Goal: Task Accomplishment & Management: Manage account settings

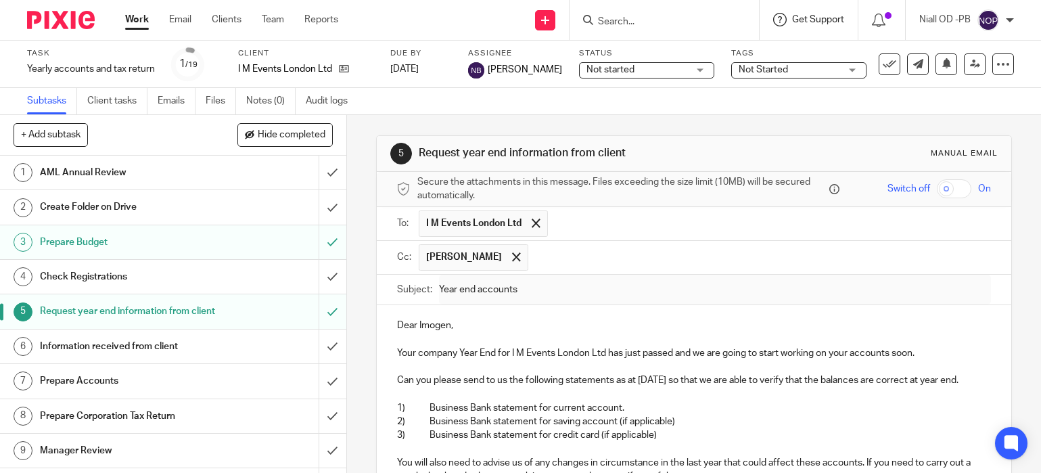
scroll to position [365, 0]
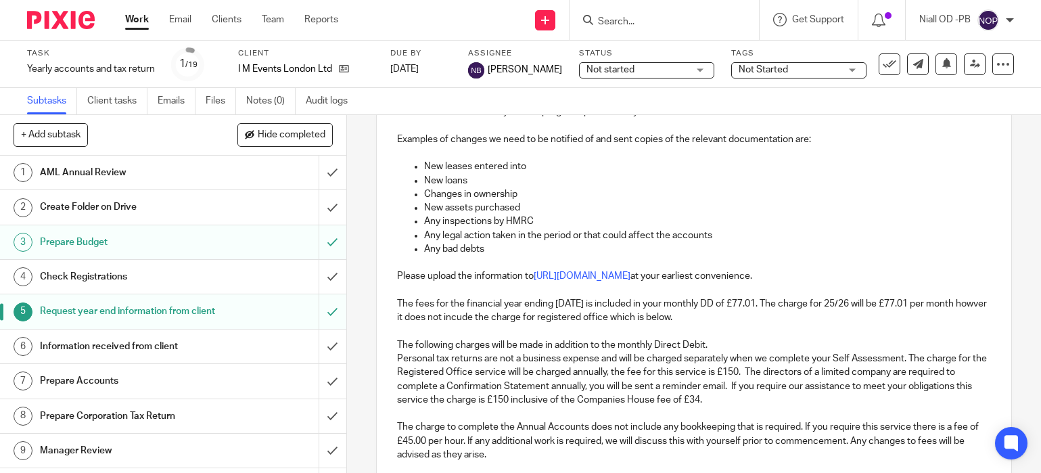
click at [992, 20] on img at bounding box center [988, 20] width 22 height 22
click at [956, 93] on span "Logout" at bounding box center [951, 93] width 30 height 9
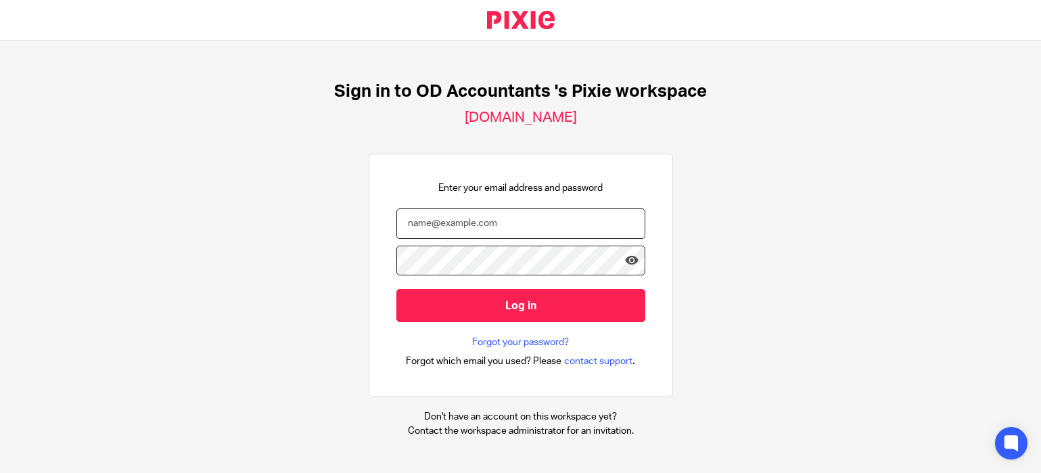
click at [422, 225] on input "email" at bounding box center [520, 223] width 249 height 30
paste input "[EMAIL_ADDRESS][DOMAIN_NAME]"
type input "[EMAIL_ADDRESS][DOMAIN_NAME]"
click at [396, 289] on input "Log in" at bounding box center [520, 305] width 249 height 33
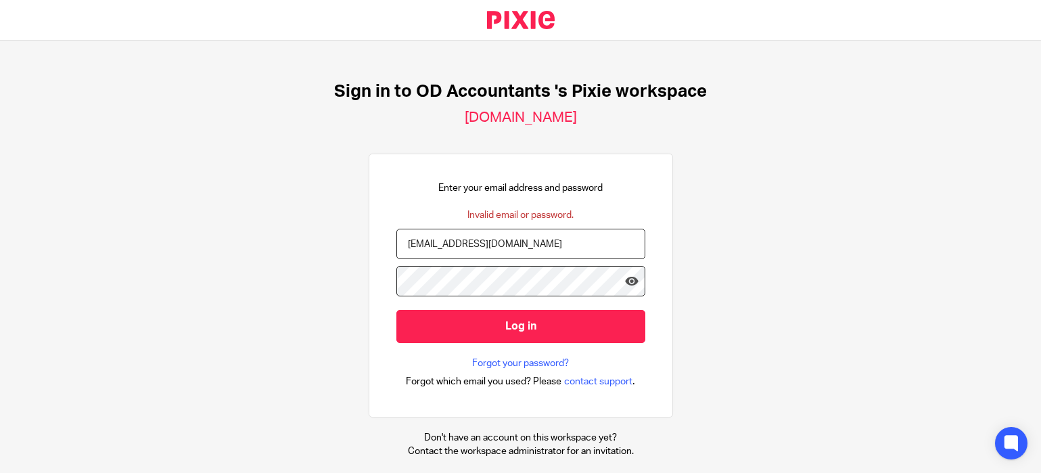
click at [285, 255] on div "Sign in to OD Accountants 's Pixie workspace oda.usepixie.net Enter your email …" at bounding box center [520, 257] width 1041 height 432
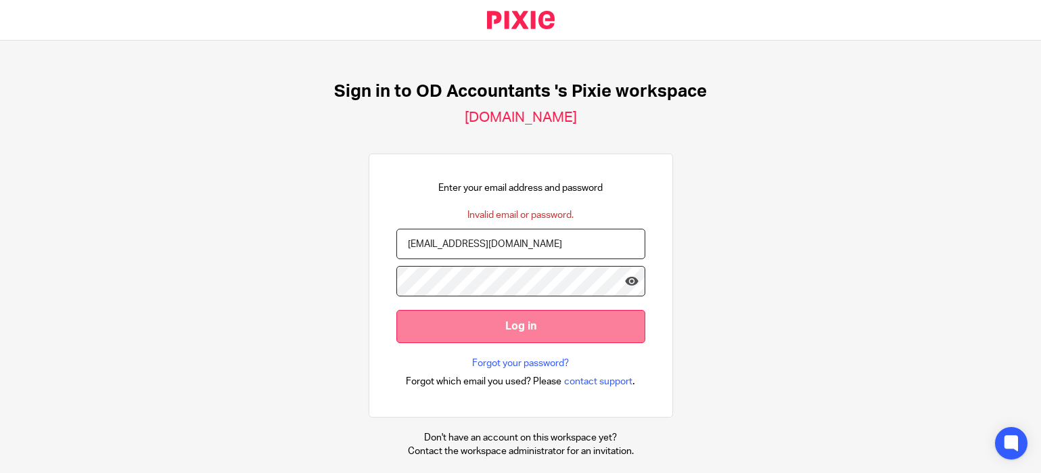
click at [514, 328] on input "Log in" at bounding box center [520, 326] width 249 height 33
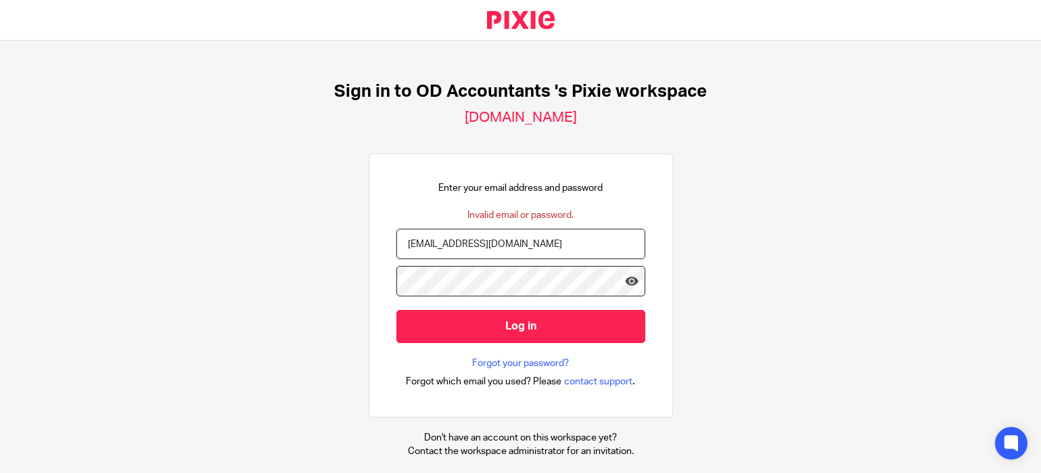
click at [840, 216] on div "Sign in to OD Accountants 's Pixie workspace oda.usepixie.net Enter your email …" at bounding box center [520, 257] width 1041 height 432
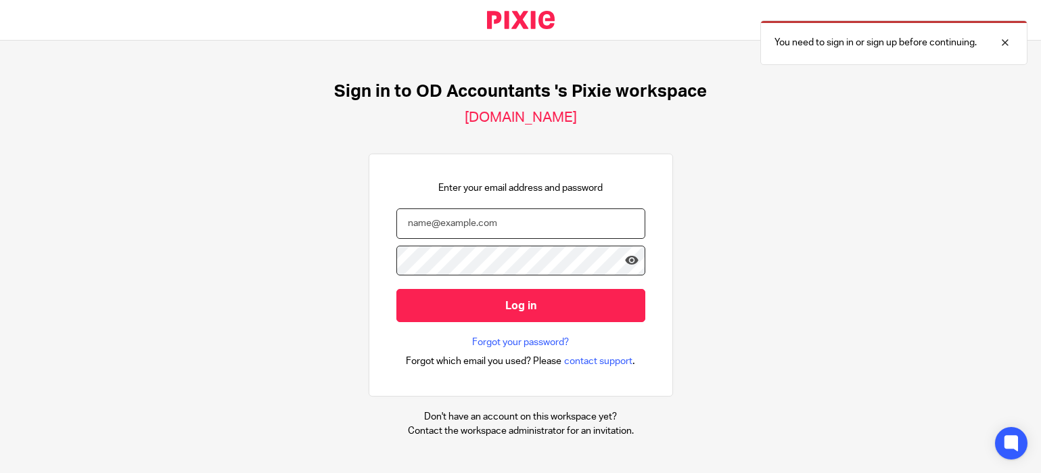
type input "[EMAIL_ADDRESS][DOMAIN_NAME]"
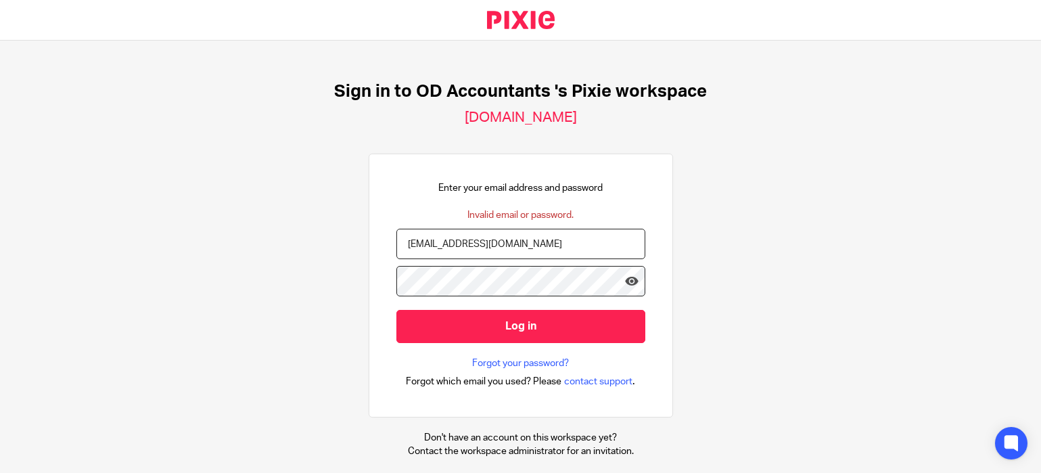
scroll to position [1, 0]
click at [262, 257] on div "Sign in to OD Accountants 's Pixie workspace [DOMAIN_NAME] Enter your email add…" at bounding box center [520, 257] width 1041 height 432
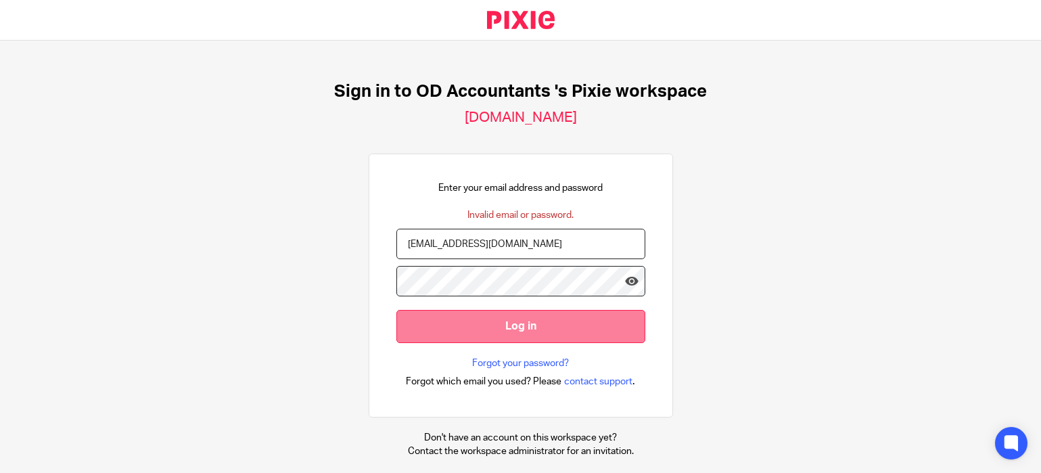
click at [527, 323] on input "Log in" at bounding box center [520, 326] width 249 height 33
